Goal: Find specific page/section: Find specific page/section

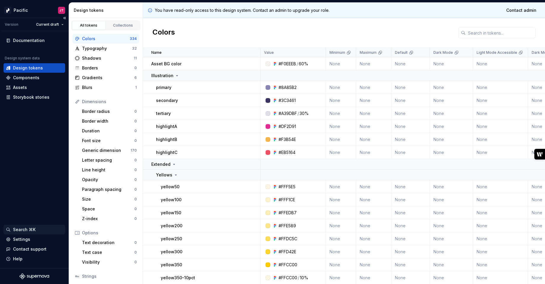
click at [27, 228] on div "Search ⌘K" at bounding box center [24, 230] width 22 height 6
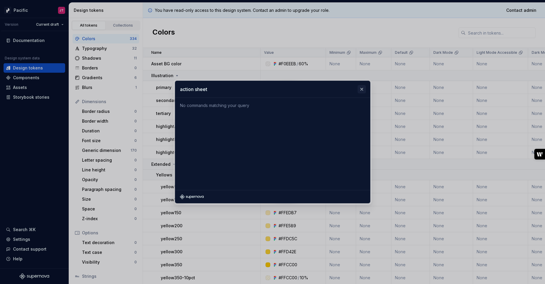
type input "action sheet"
click at [359, 91] on button "button" at bounding box center [361, 89] width 8 height 8
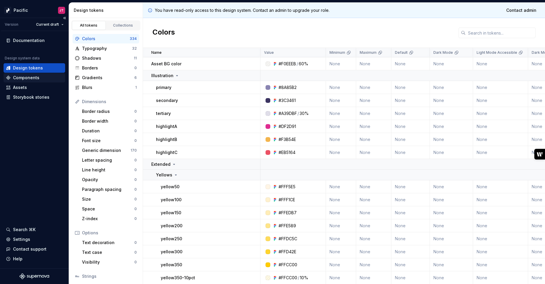
click at [38, 77] on div "Components" at bounding box center [34, 78] width 57 height 6
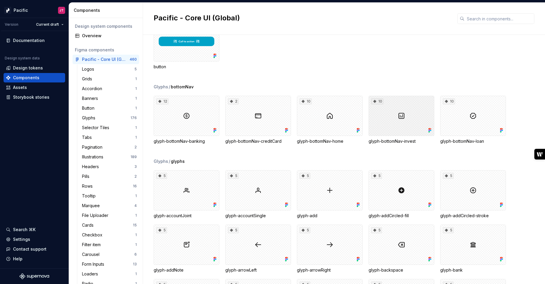
scroll to position [371, 0]
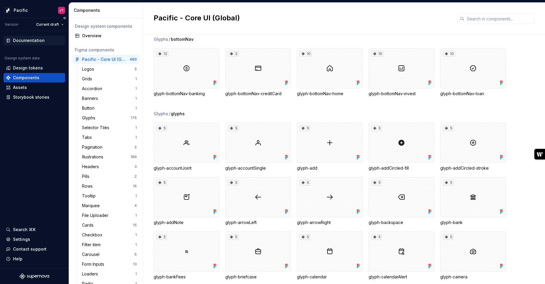
click at [29, 41] on div "Documentation" at bounding box center [29, 41] width 32 height 6
